Goal: Task Accomplishment & Management: Use online tool/utility

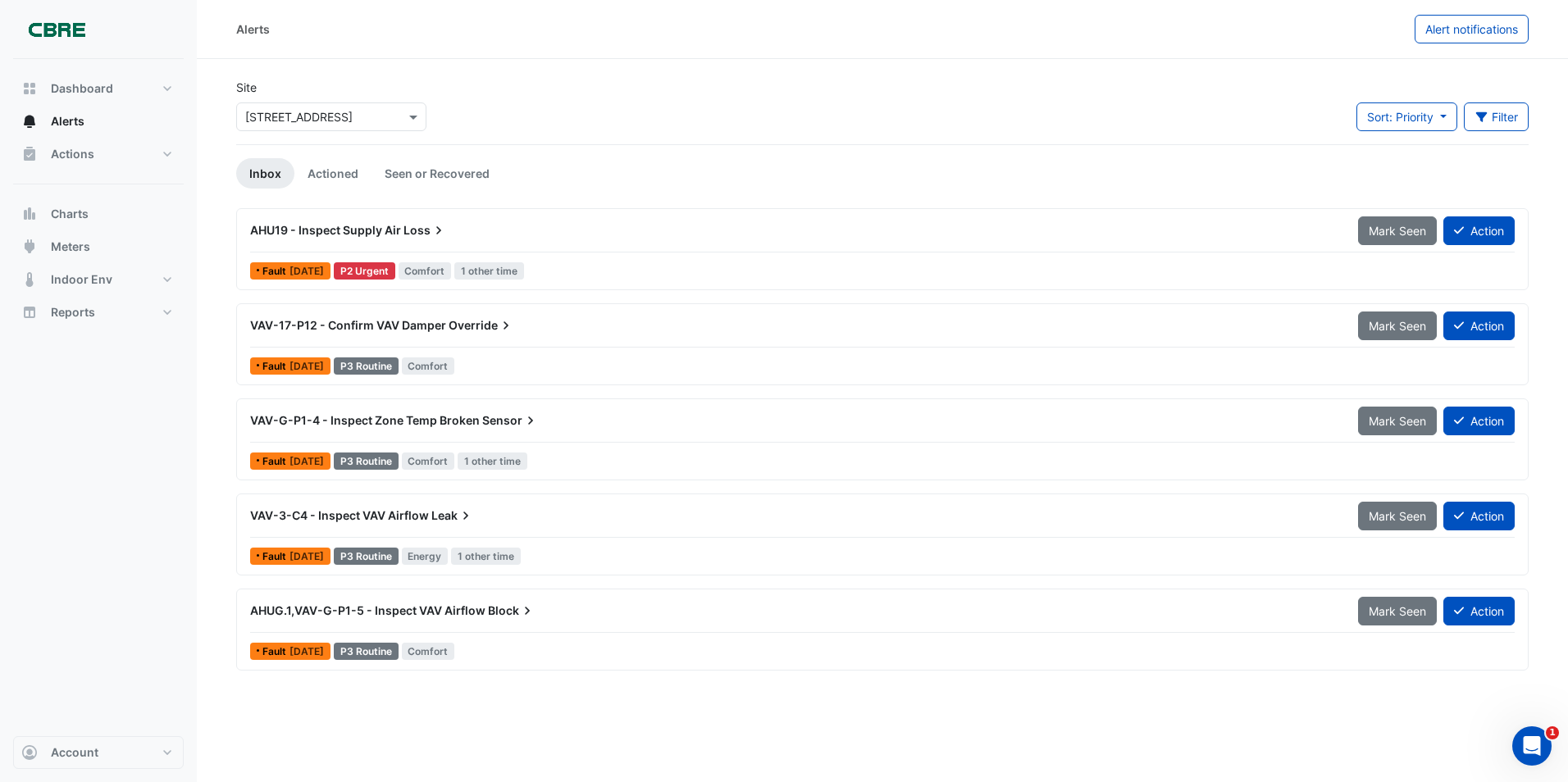
click at [338, 229] on span "AHU19 - Inspect Supply Air" at bounding box center [326, 230] width 151 height 14
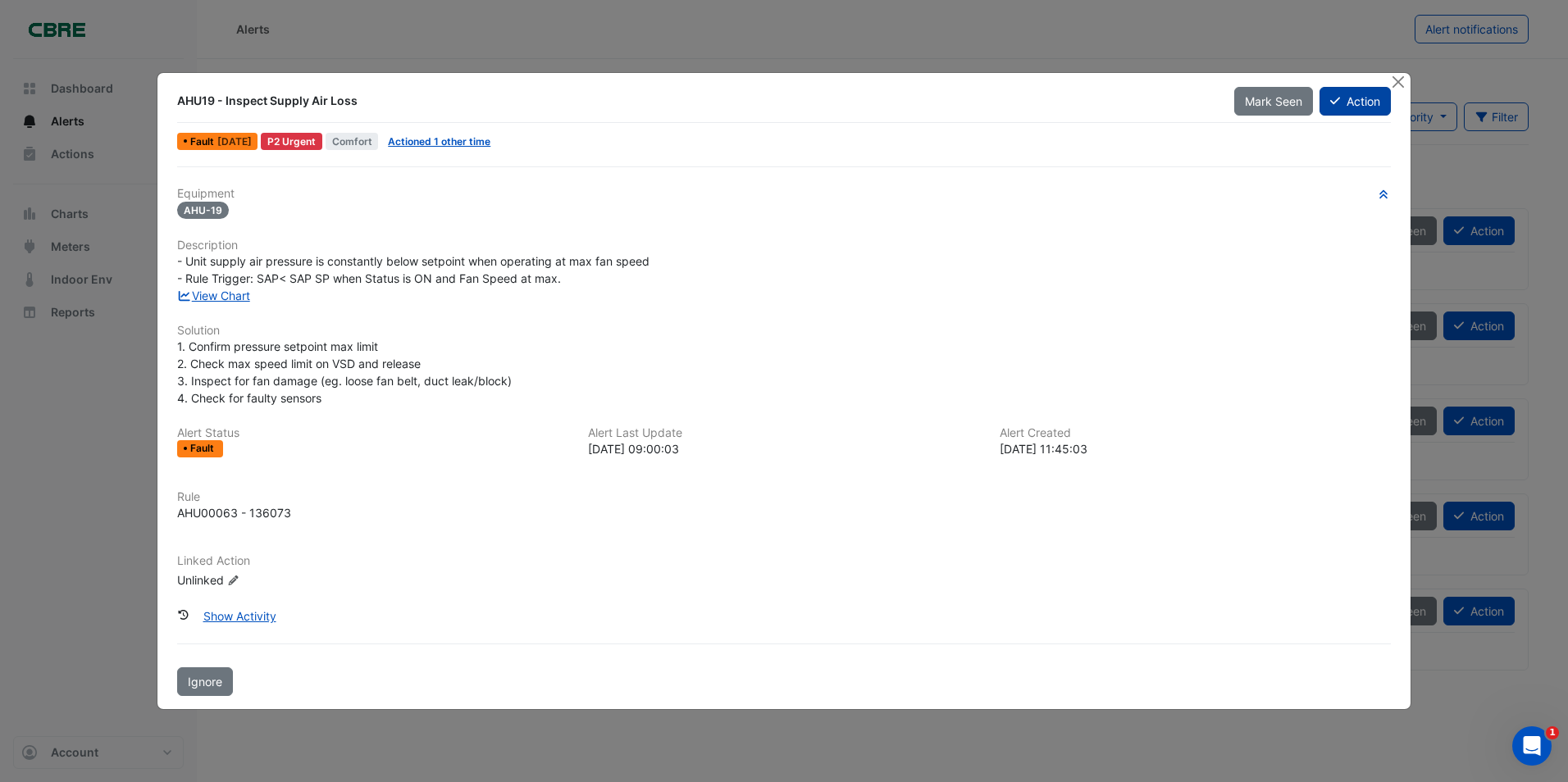
click at [1346, 103] on button "Action" at bounding box center [1355, 101] width 71 height 29
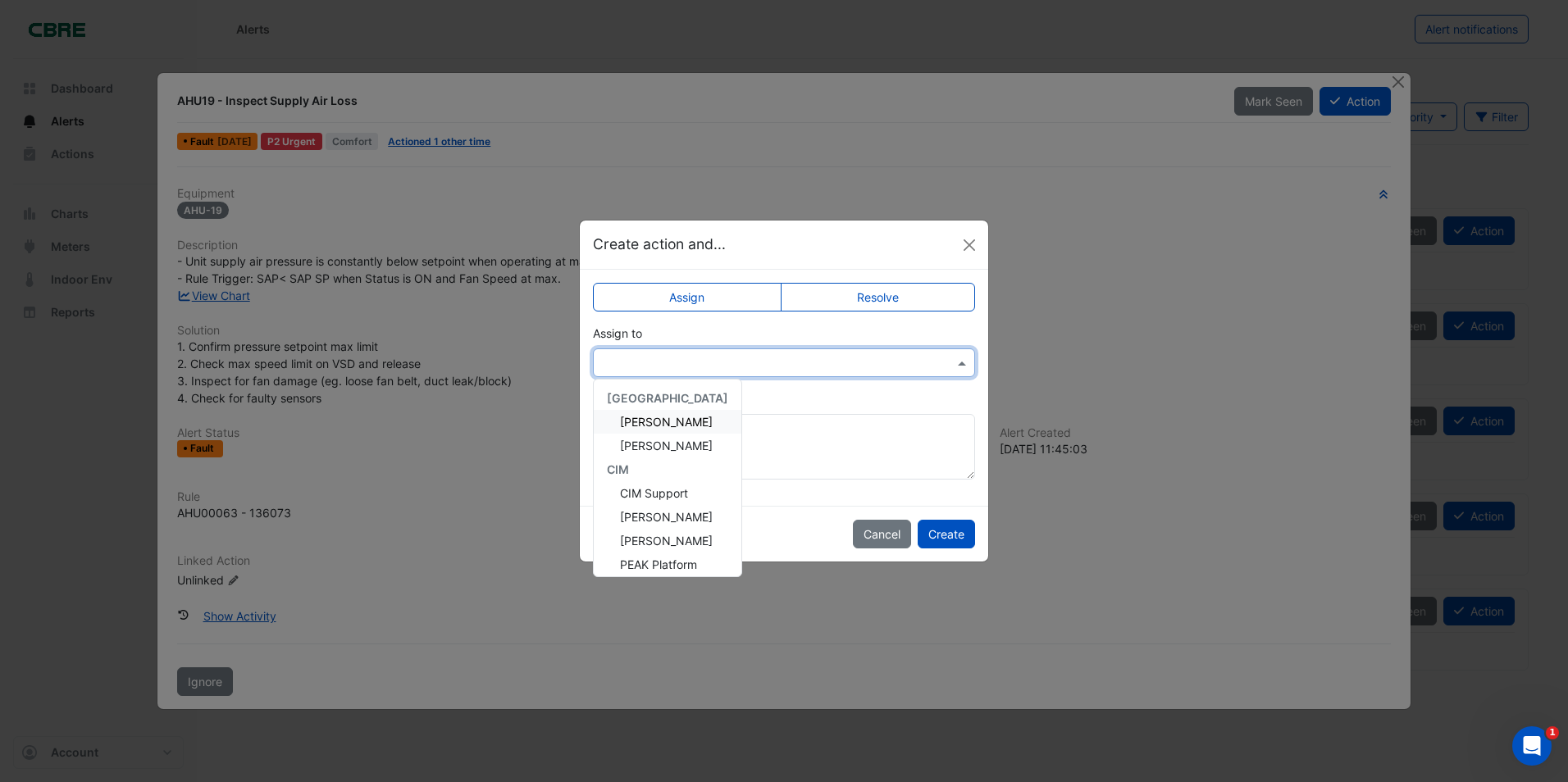
click at [961, 363] on span at bounding box center [964, 362] width 21 height 17
click at [658, 481] on span "[PERSON_NAME]" at bounding box center [666, 486] width 93 height 14
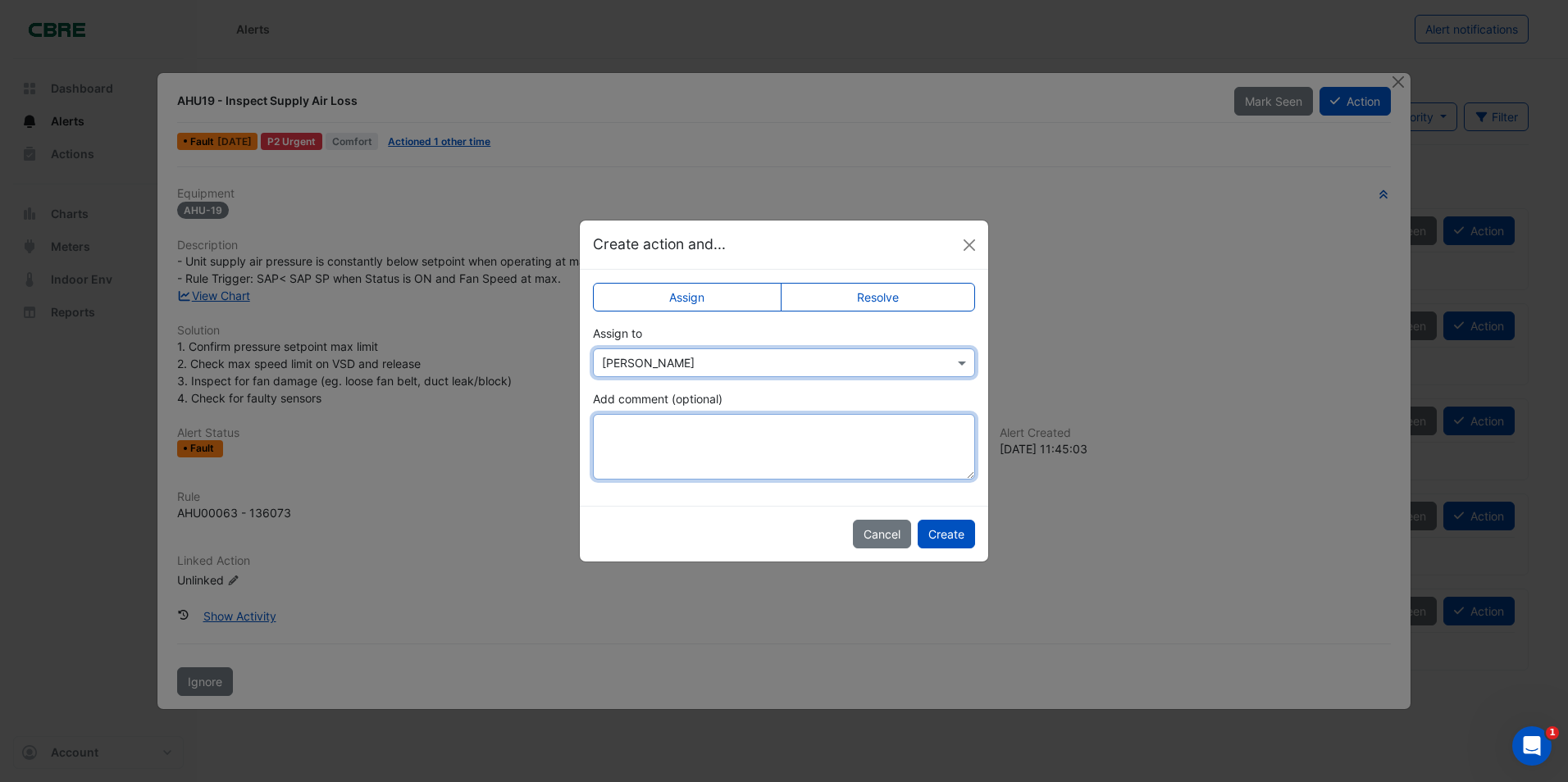
click at [626, 436] on textarea "Add comment (optional)" at bounding box center [783, 446] width 382 height 66
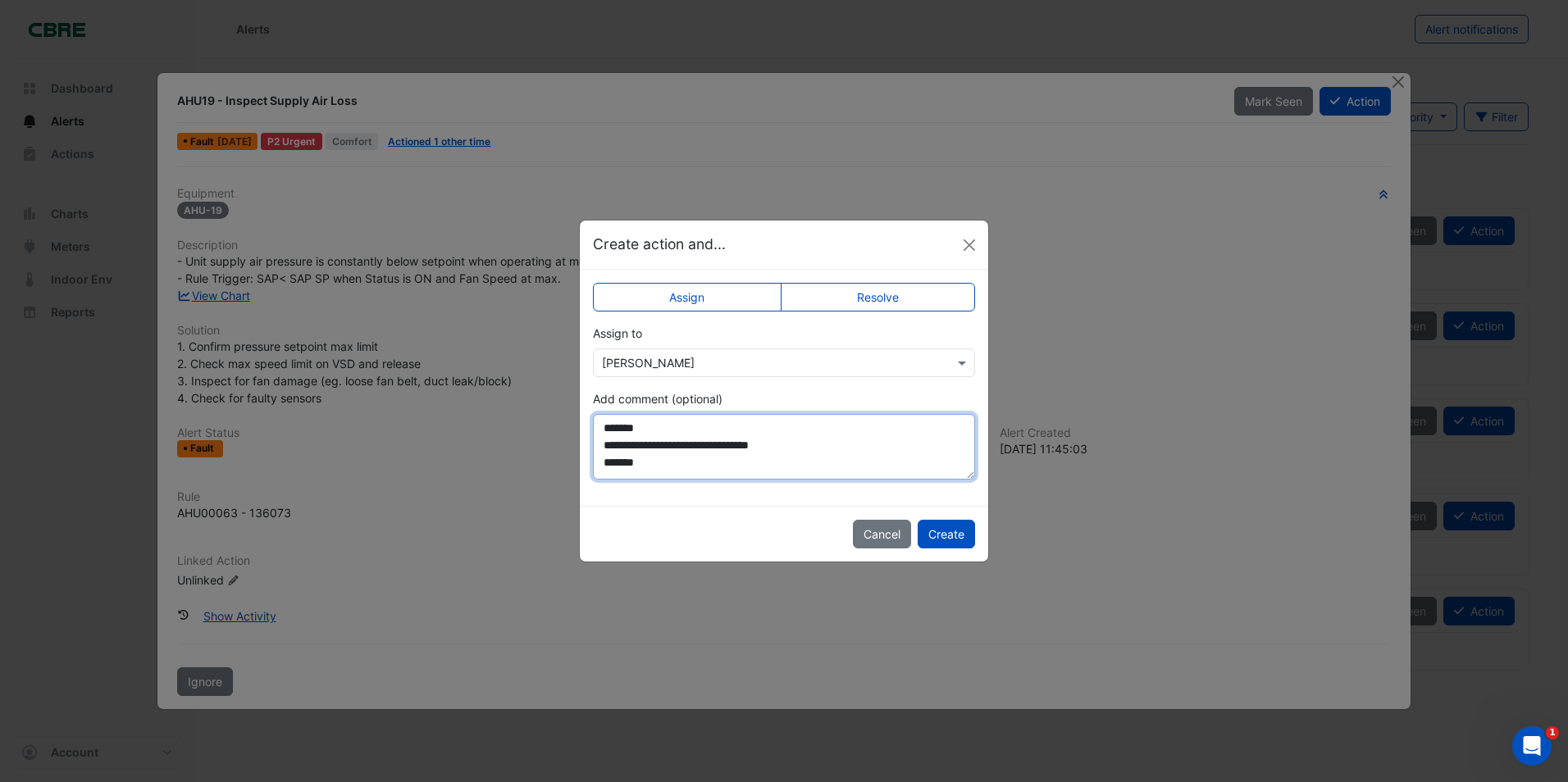
scroll to position [8, 0]
type textarea "**********"
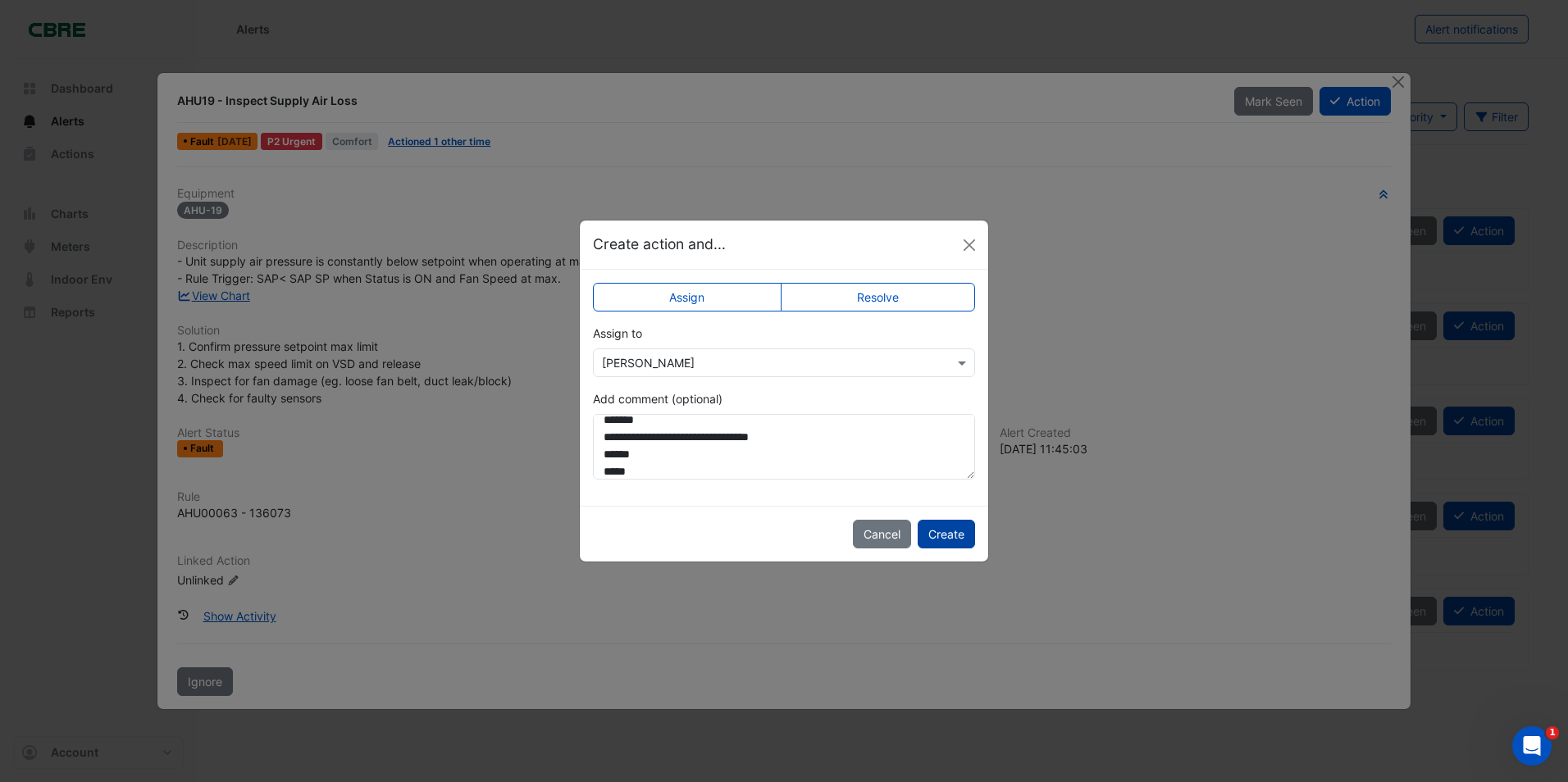
click at [955, 538] on button "Create" at bounding box center [947, 533] width 57 height 29
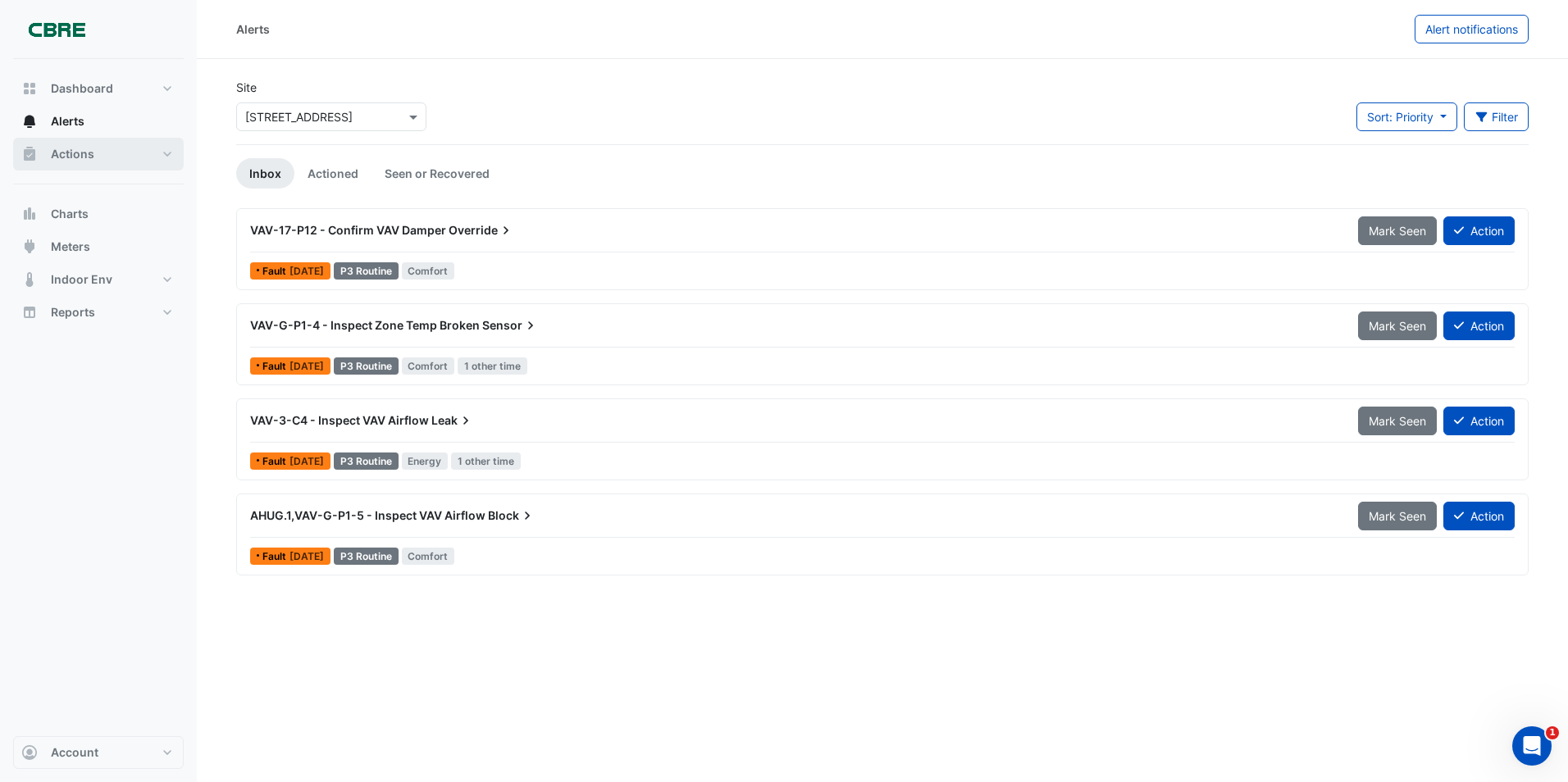
click at [70, 154] on span "Actions" at bounding box center [72, 154] width 44 height 16
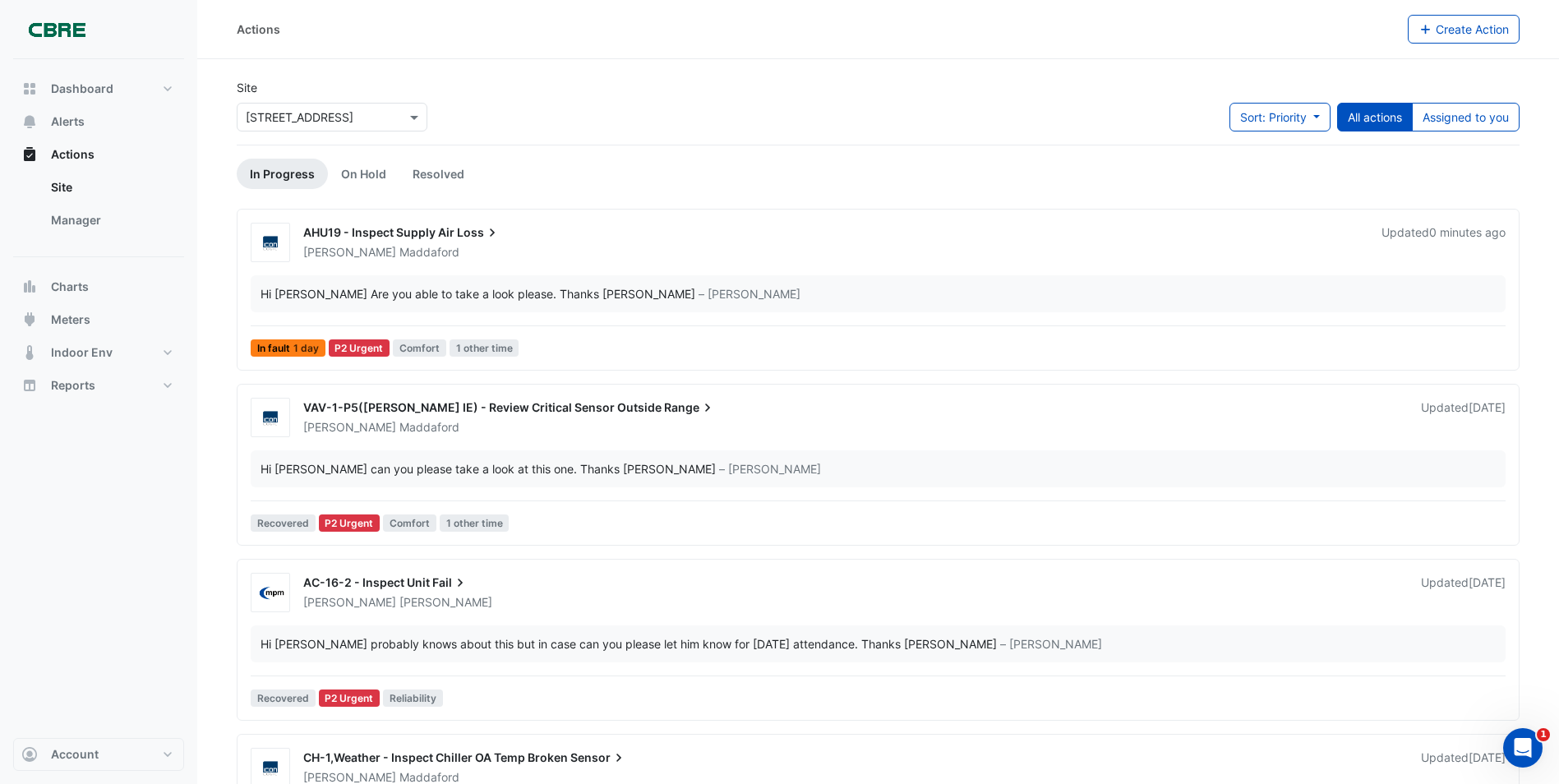
click at [380, 234] on span "AHU19 - Inspect Supply Air" at bounding box center [379, 232] width 151 height 14
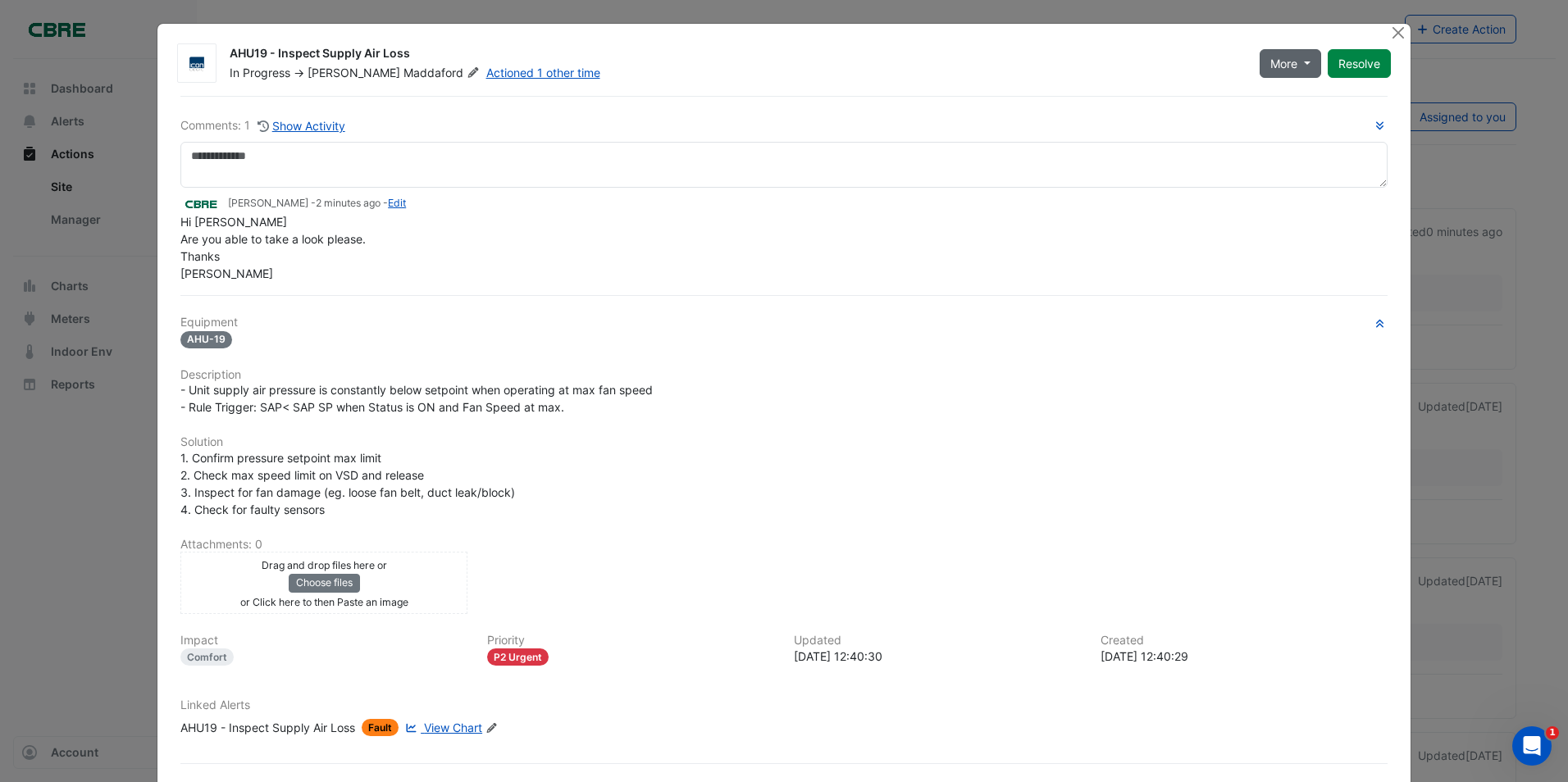
click at [1303, 62] on button "More" at bounding box center [1290, 63] width 62 height 29
click at [1208, 351] on div "Equipment AHU-19 Description - Unit supply air pressure is constantly below set…" at bounding box center [784, 533] width 1207 height 433
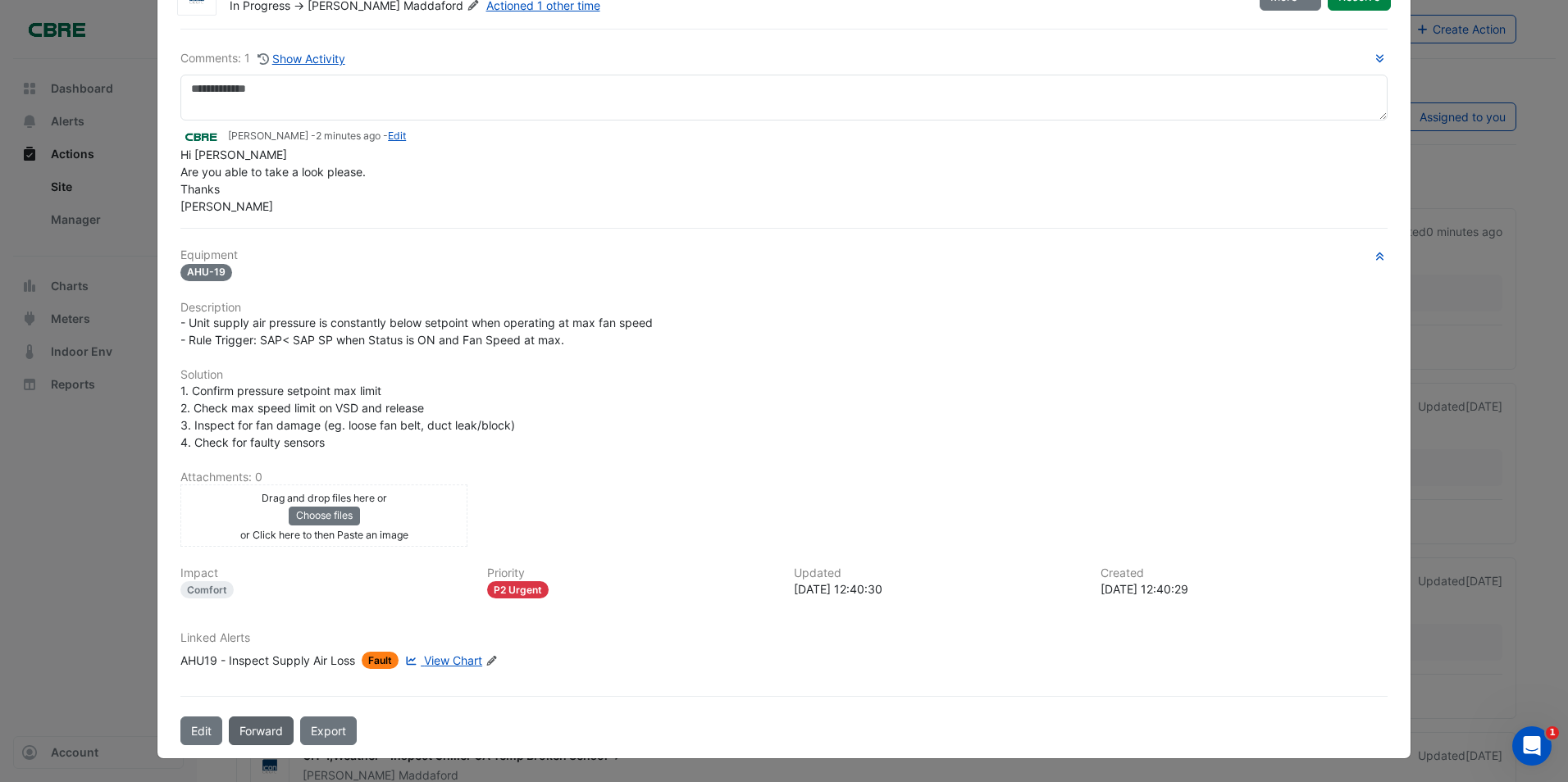
click at [261, 729] on button "Forward" at bounding box center [261, 730] width 65 height 29
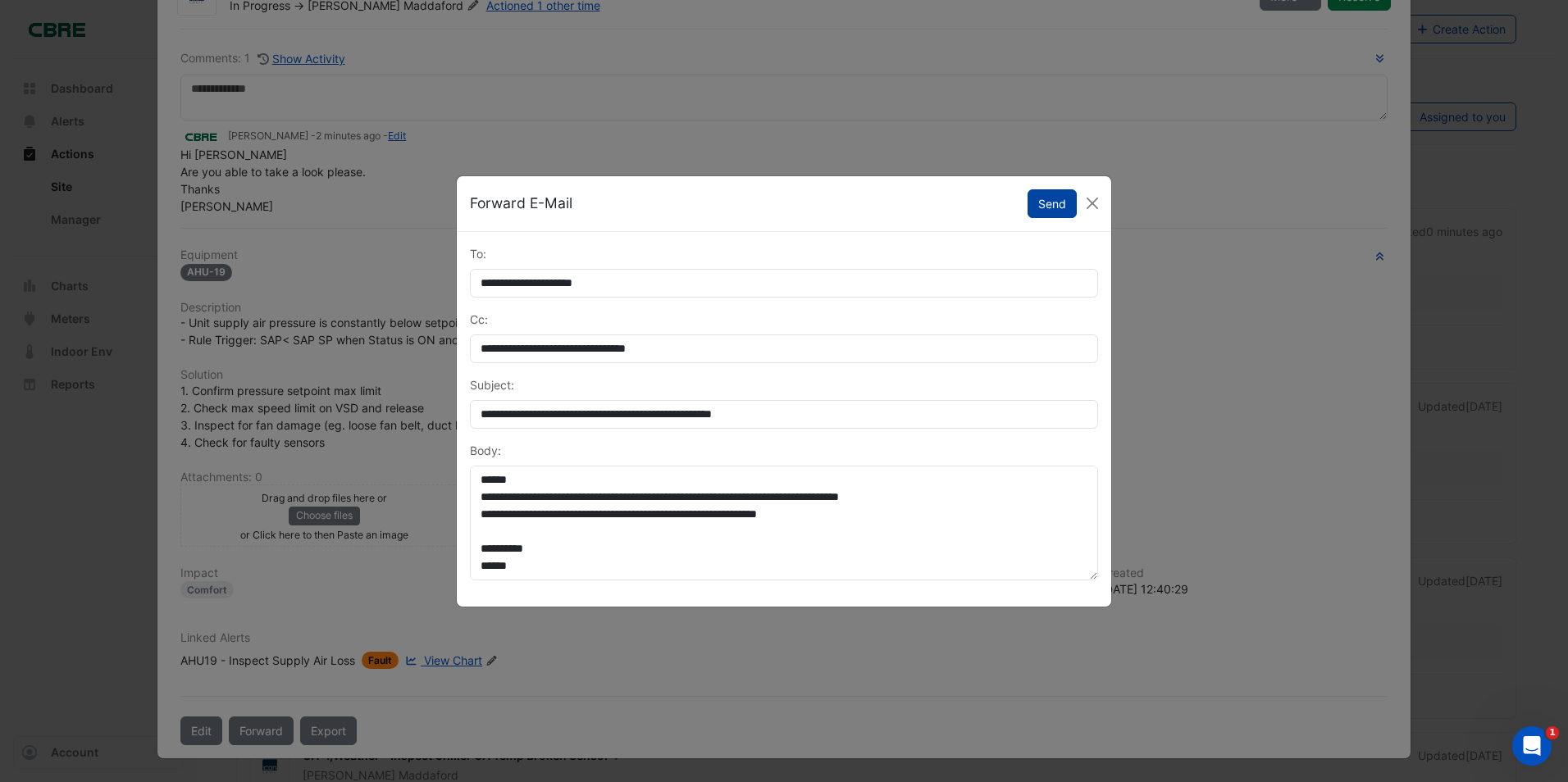
click at [1052, 205] on button "Send" at bounding box center [1052, 204] width 49 height 29
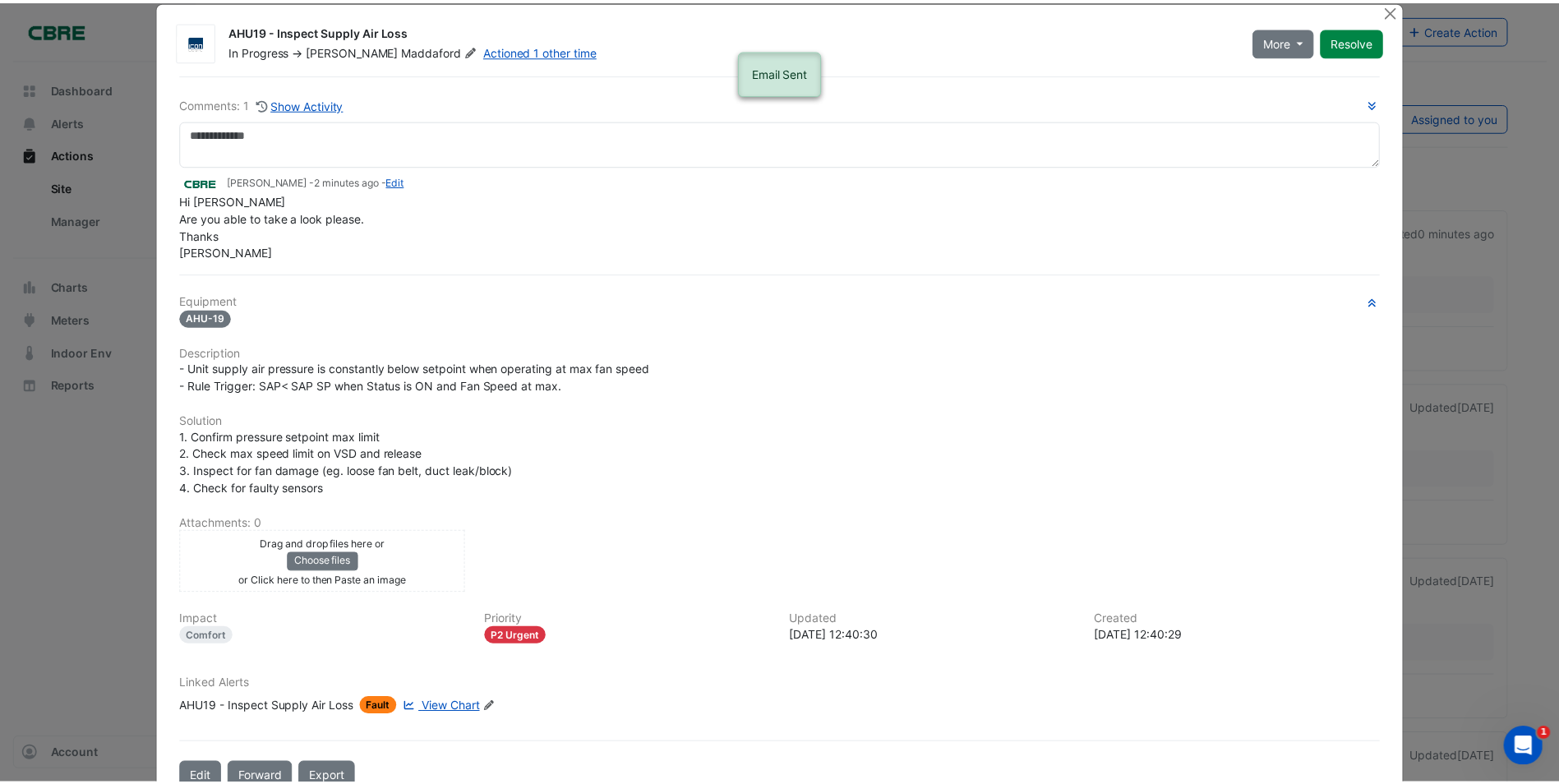
scroll to position [0, 0]
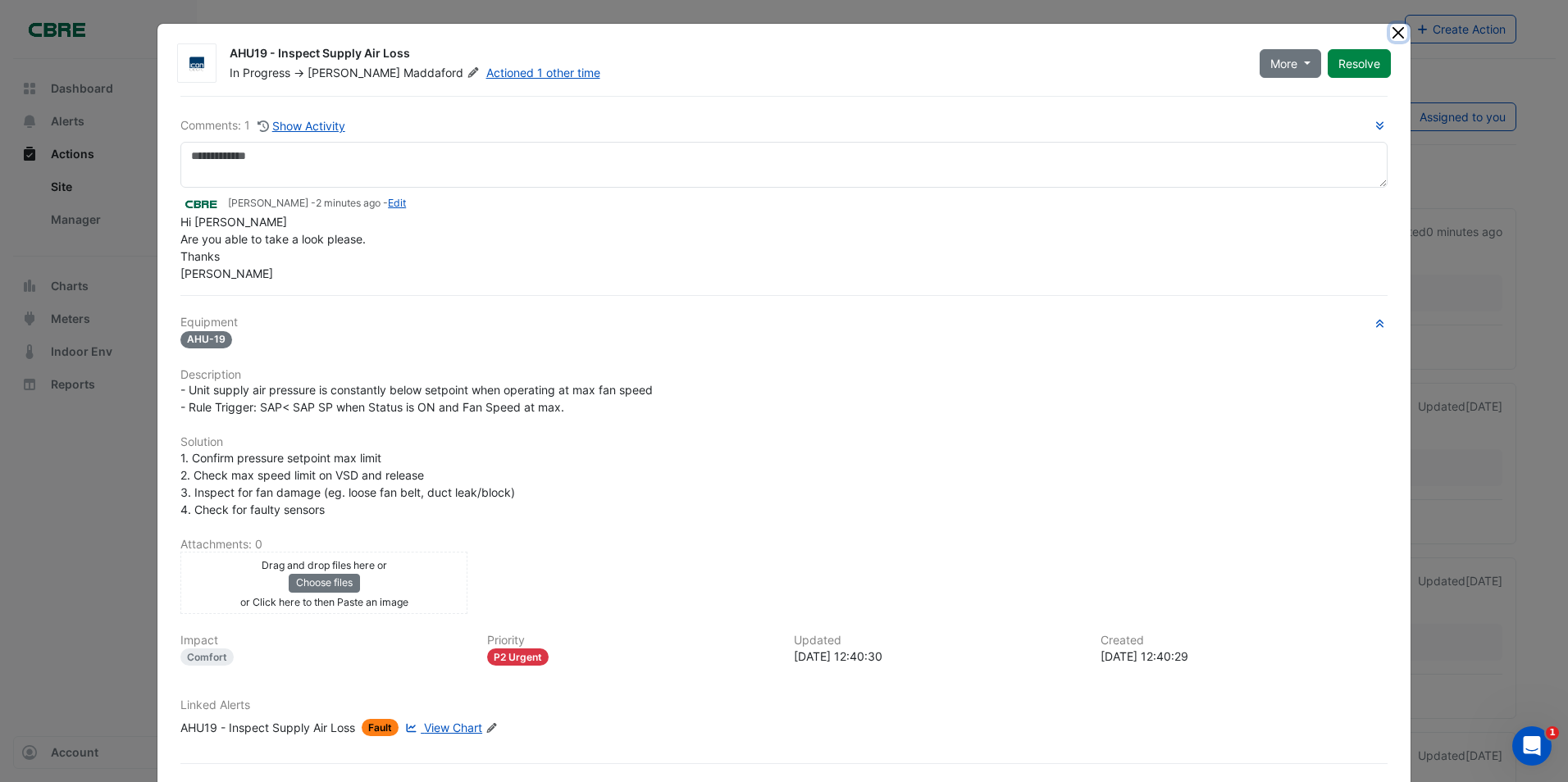
click at [1390, 34] on button "Close" at bounding box center [1398, 32] width 17 height 17
